Goal: Task Accomplishment & Management: Use online tool/utility

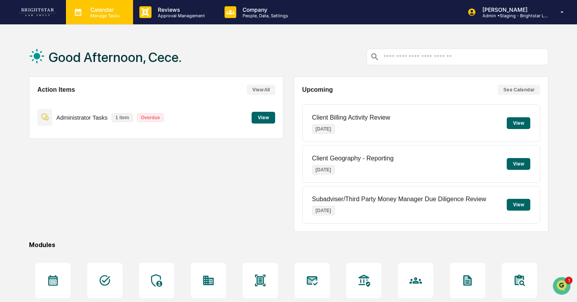
click at [97, 22] on div "Calendar Manage Tasks" at bounding box center [99, 12] width 67 height 24
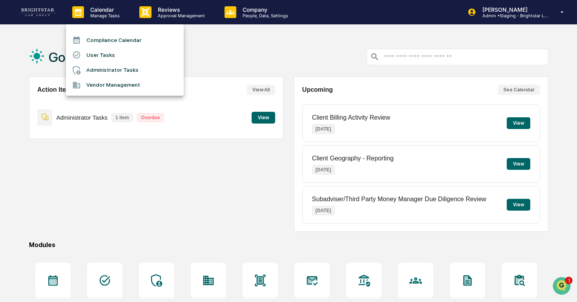
click at [110, 65] on li "Administrator Tasks" at bounding box center [125, 70] width 118 height 15
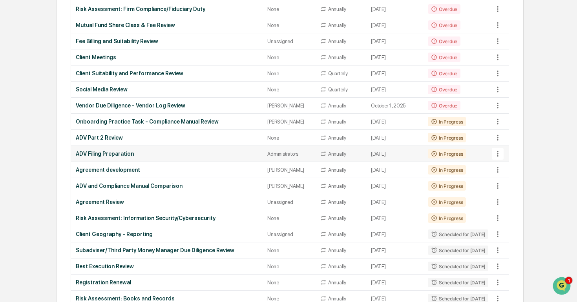
scroll to position [353, 0]
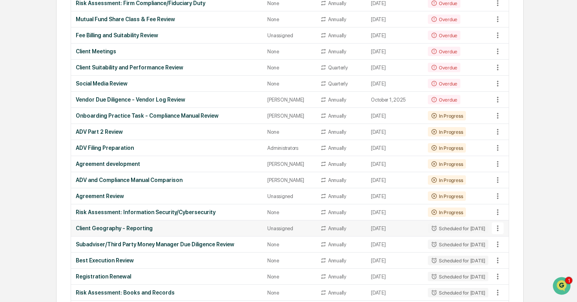
click at [263, 234] on td "Unassigned" at bounding box center [288, 228] width 53 height 16
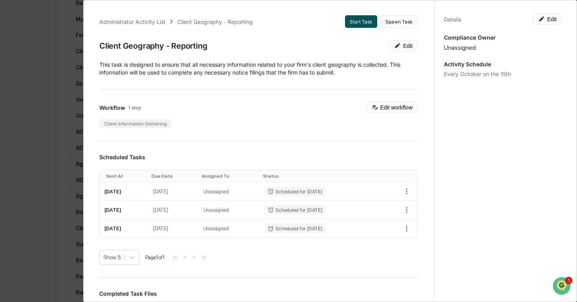
click at [352, 17] on button "Start Task" at bounding box center [361, 21] width 32 height 13
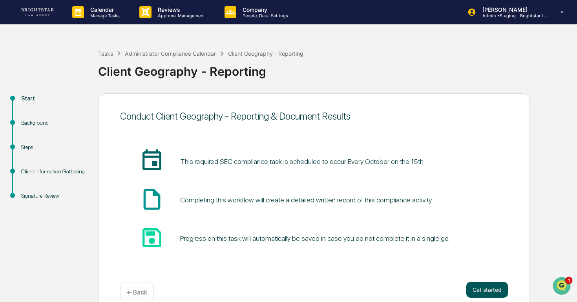
click at [487, 292] on button "Get started" at bounding box center [487, 290] width 42 height 16
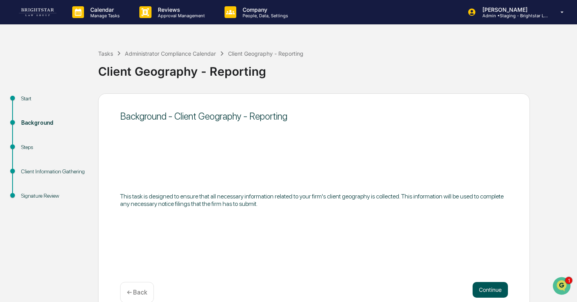
click at [485, 290] on button "Continue" at bounding box center [489, 290] width 35 height 16
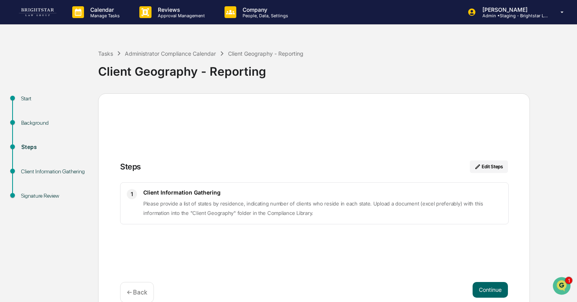
scroll to position [14, 0]
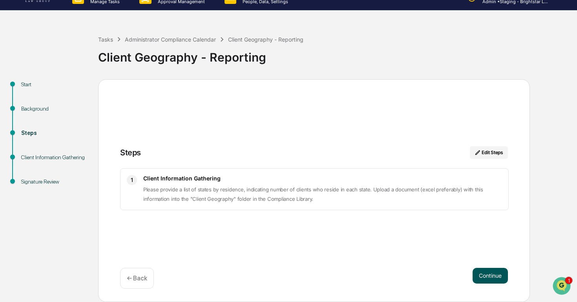
click at [485, 269] on button "Continue" at bounding box center [489, 276] width 35 height 16
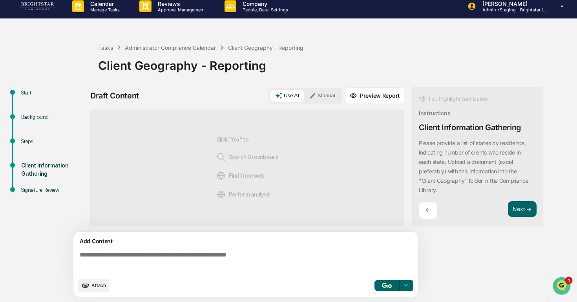
scroll to position [6, 0]
click at [381, 285] on button "button" at bounding box center [386, 285] width 25 height 11
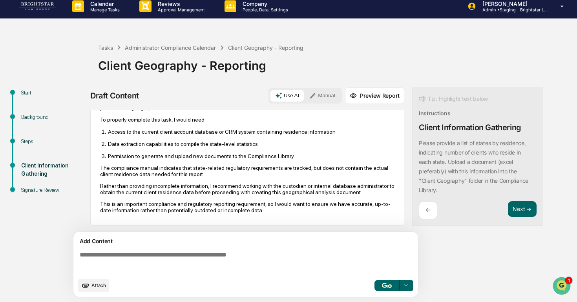
scroll to position [59, 0]
click at [100, 286] on span "Attach" at bounding box center [98, 285] width 15 height 6
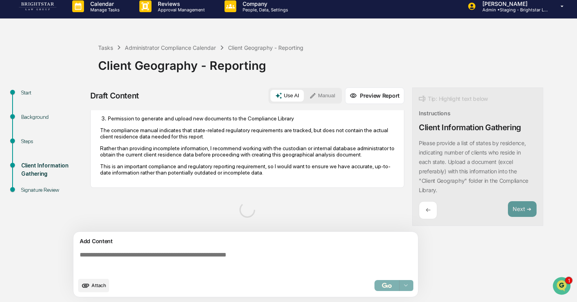
scroll to position [97, 0]
click at [179, 248] on textarea at bounding box center [247, 262] width 341 height 28
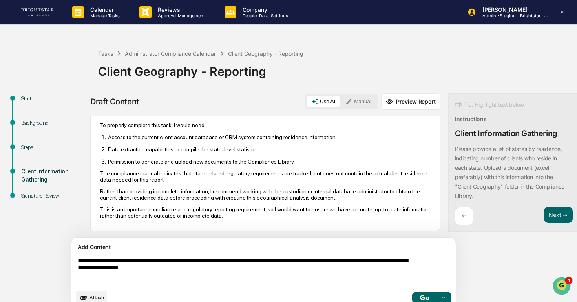
scroll to position [13, 0]
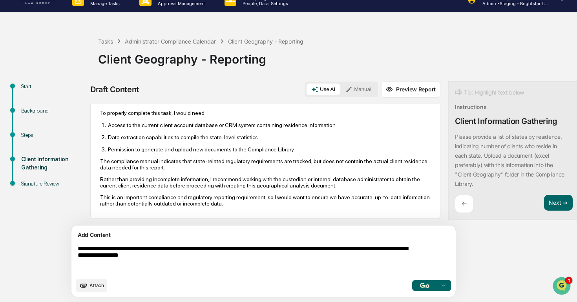
type textarea "**********"
click at [420, 287] on img "button" at bounding box center [424, 285] width 9 height 5
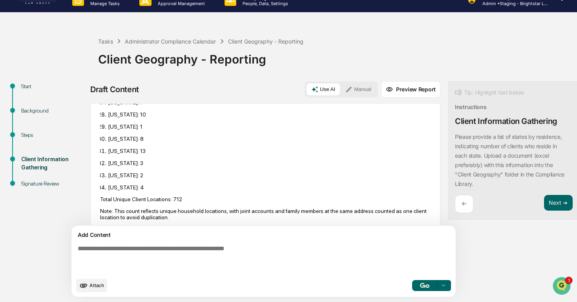
scroll to position [648, 0]
